Goal: Task Accomplishment & Management: Manage account settings

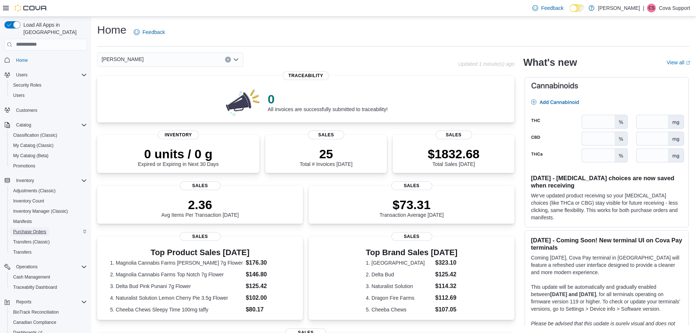
click at [37, 228] on span "Purchase Orders" at bounding box center [29, 231] width 33 height 9
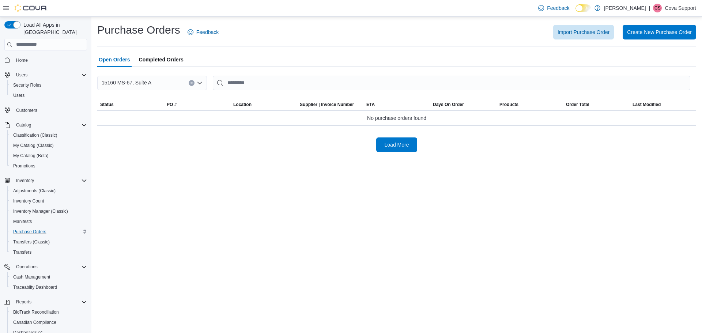
click at [169, 64] on span "Completed Orders" at bounding box center [161, 59] width 45 height 15
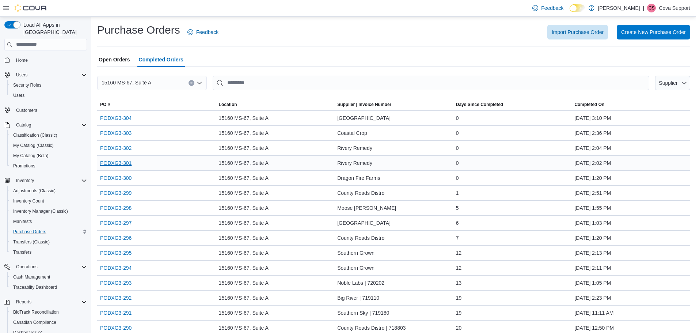
click at [124, 166] on link "PODXG3-301" at bounding box center [115, 163] width 31 height 9
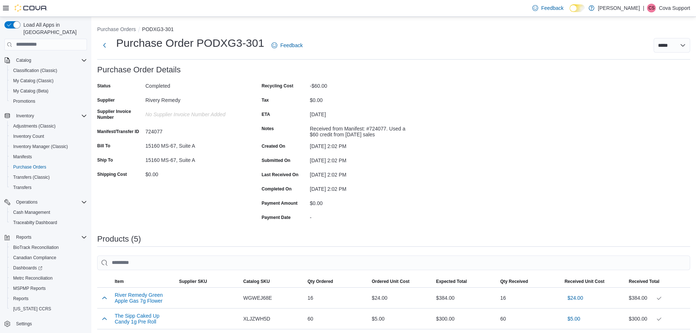
click at [674, 7] on p "Cova Support" at bounding box center [674, 8] width 31 height 9
click at [642, 68] on span "Sign Out" at bounding box center [643, 71] width 20 height 7
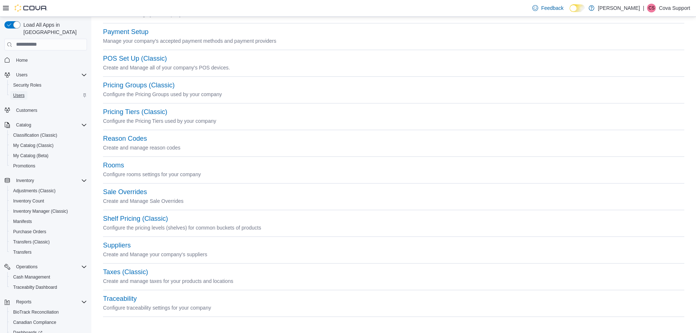
click at [23, 91] on span "Users" at bounding box center [18, 95] width 11 height 9
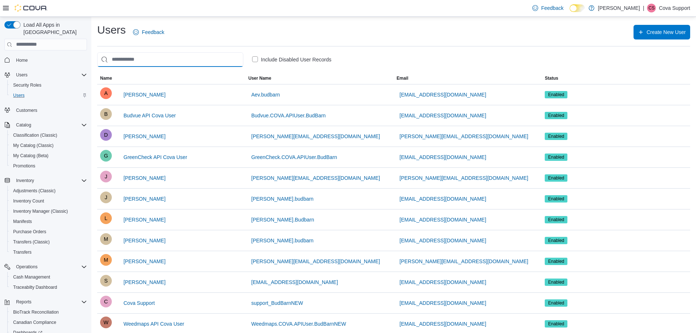
click at [168, 61] on input "search" at bounding box center [170, 59] width 146 height 15
click at [147, 91] on span "Aevalynne Elisaga" at bounding box center [145, 94] width 42 height 7
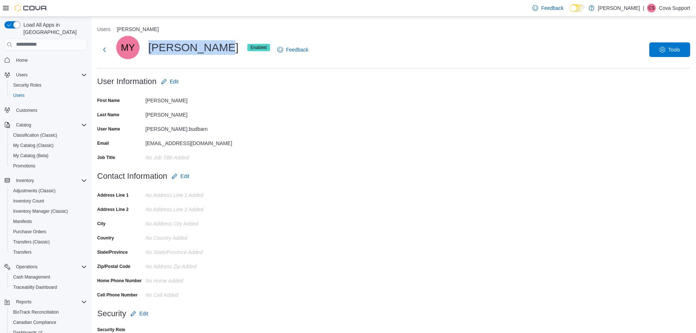
drag, startPoint x: 146, startPoint y: 46, endPoint x: 211, endPoint y: 51, distance: 65.3
click at [211, 51] on div "MY [PERSON_NAME] Enabled" at bounding box center [193, 47] width 154 height 23
copy div "[PERSON_NAME]"
drag, startPoint x: 230, startPoint y: 141, endPoint x: 142, endPoint y: 141, distance: 88.1
click at [142, 141] on div "Email [EMAIL_ADDRESS][DOMAIN_NAME]" at bounding box center [170, 142] width 146 height 11
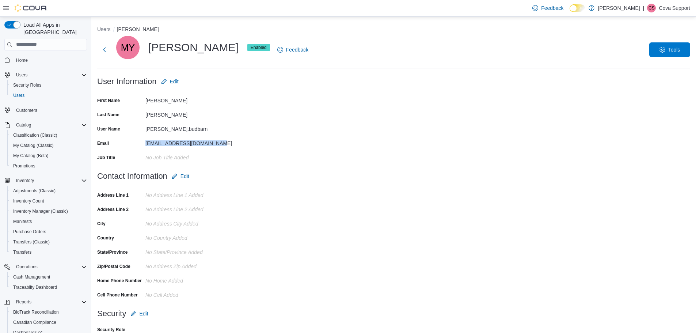
copy div "mariah.davis2018@gmail.com"
click at [437, 171] on form "Contact Information Edit Address Line 1 No Address Line 1 added Address Line 2 …" at bounding box center [393, 237] width 593 height 137
click at [482, 132] on form "User Information Edit First Name Mariah Last Name Yates User Name mariah.budbar…" at bounding box center [393, 121] width 593 height 95
click at [444, 106] on form "User Information Edit First Name Mariah Last Name Yates User Name mariah.budbar…" at bounding box center [393, 121] width 593 height 95
